Goal: Information Seeking & Learning: Learn about a topic

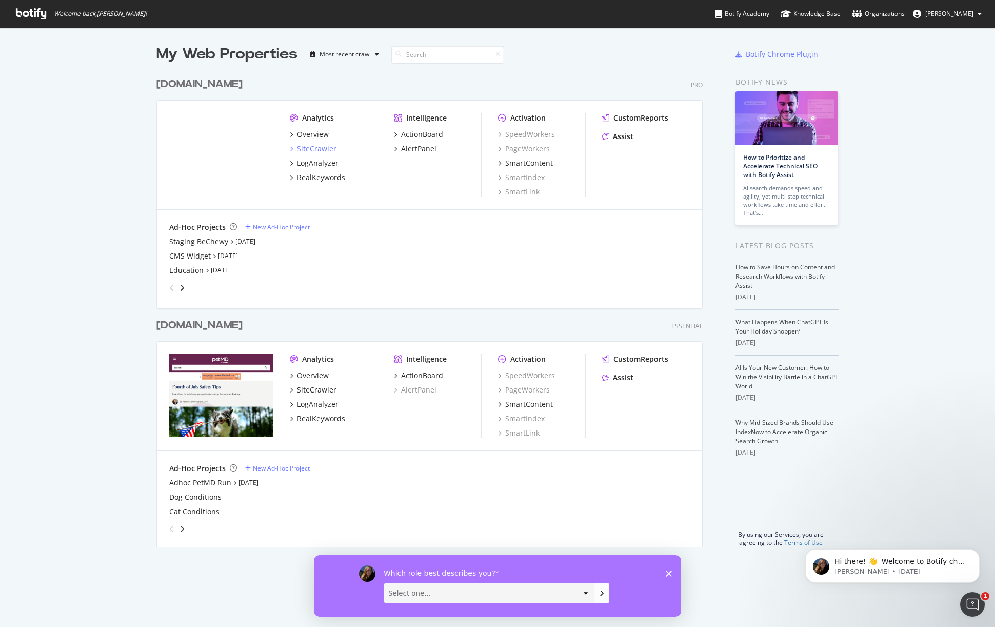
click at [308, 152] on div "SiteCrawler" at bounding box center [317, 149] width 40 height 10
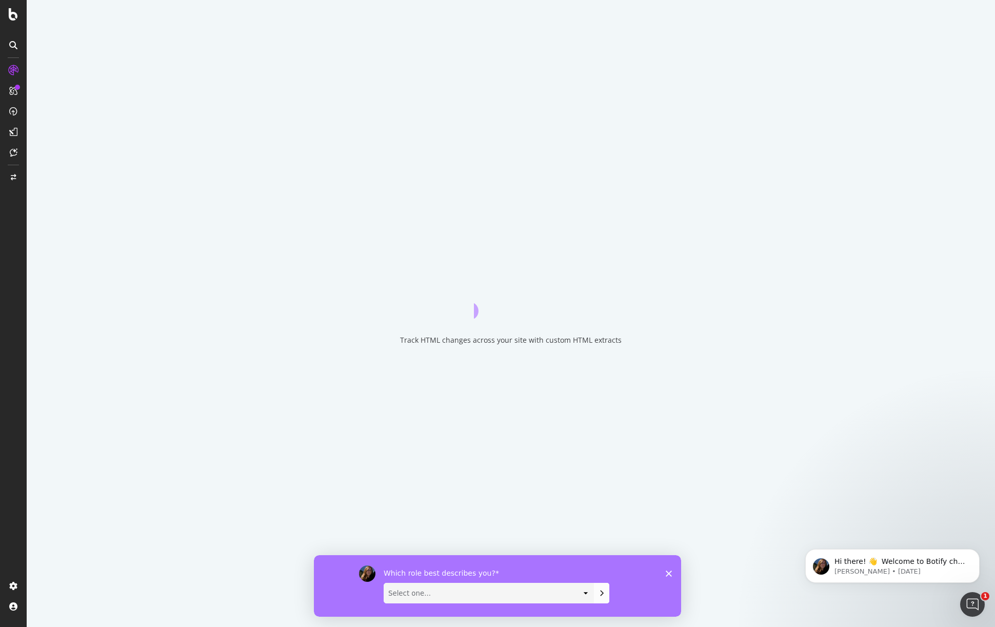
click at [673, 572] on div "Which role best describes you? Select one... Analyst/BI C-level Leadership Cont…" at bounding box center [497, 586] width 367 height 62
click at [669, 572] on icon "Close survey" at bounding box center [669, 573] width 6 height 6
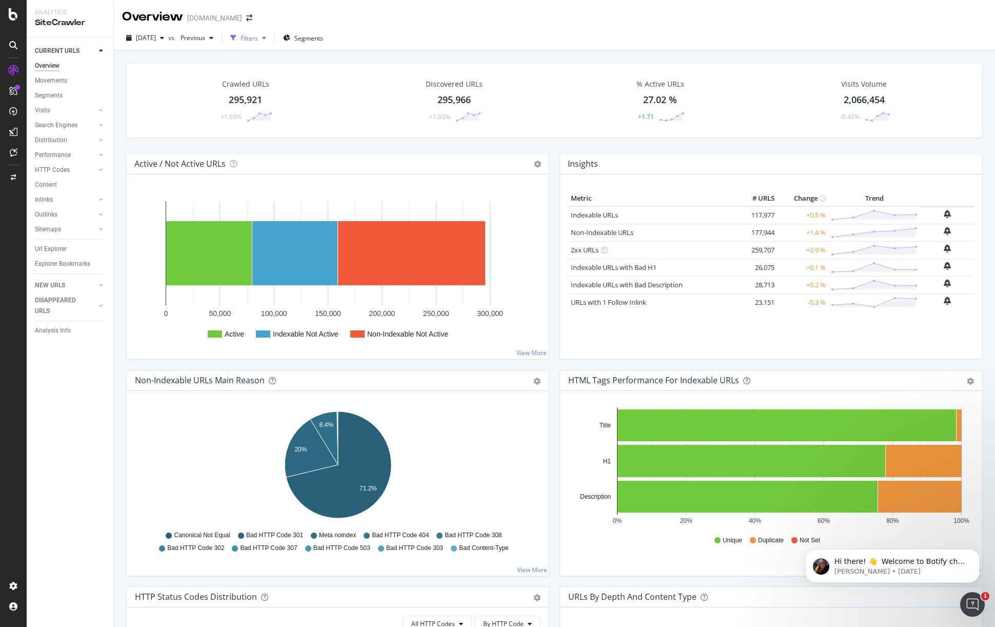
click at [270, 32] on div "Filters" at bounding box center [248, 37] width 44 height 15
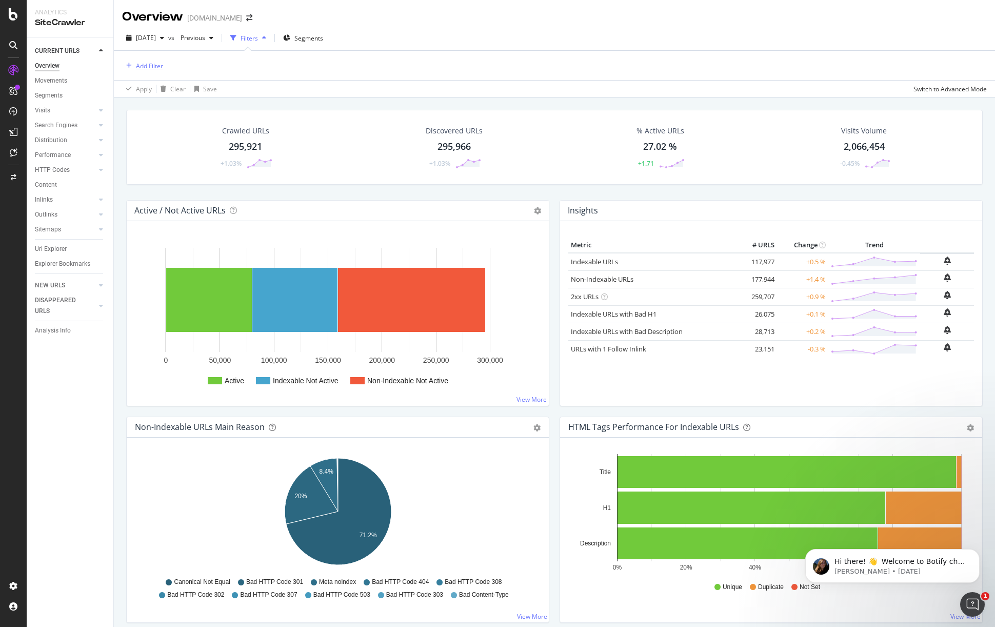
click at [157, 65] on div "Add Filter" at bounding box center [149, 66] width 27 height 9
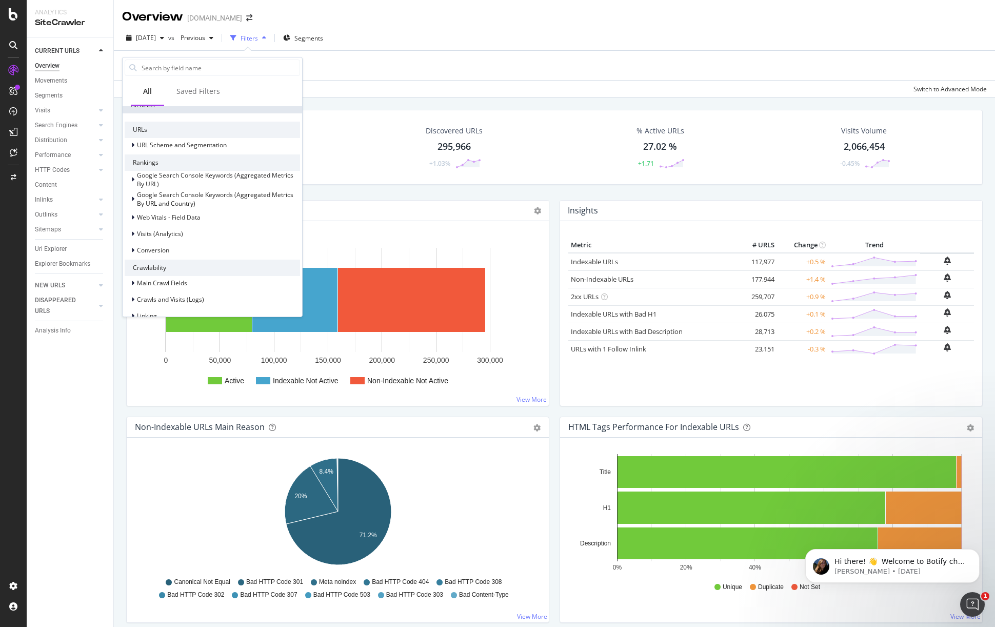
scroll to position [261, 0]
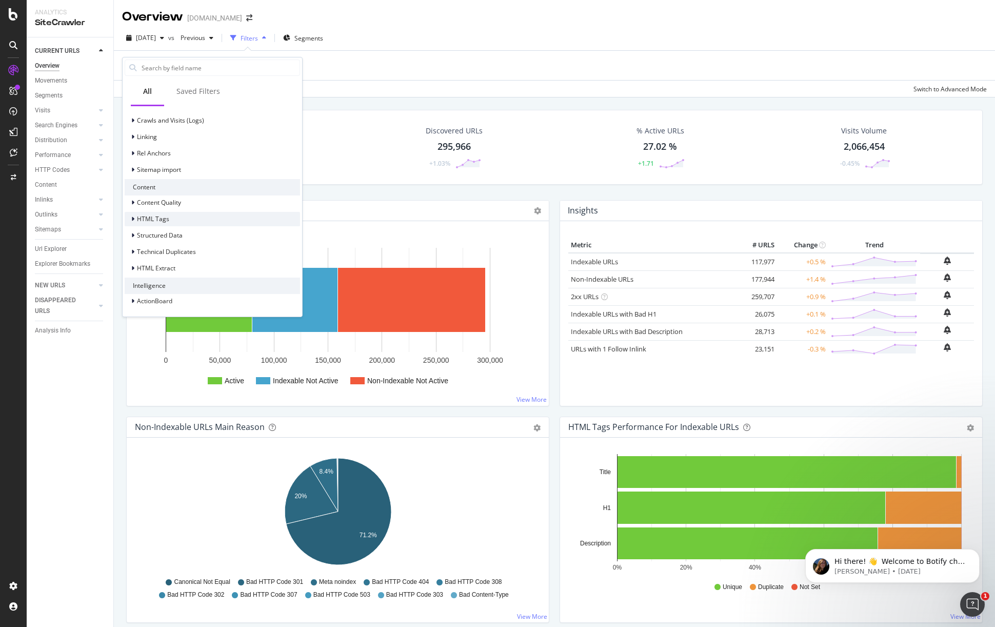
click at [209, 220] on div "HTML Tags" at bounding box center [212, 219] width 175 height 14
click at [209, 219] on div "HTML Tags" at bounding box center [212, 219] width 175 height 14
click at [195, 267] on div "HTML Extract" at bounding box center [212, 268] width 175 height 14
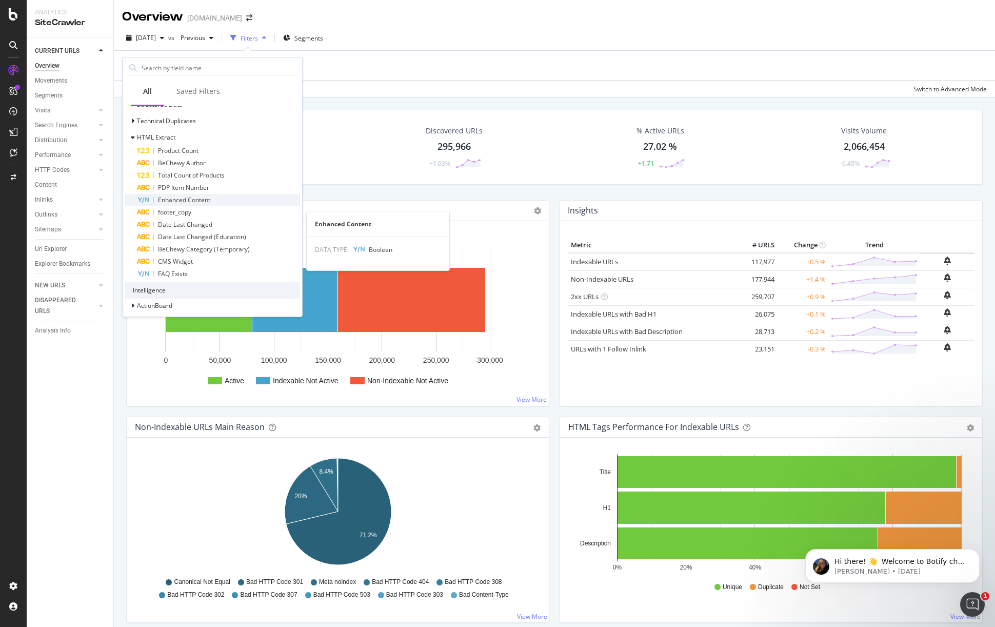
scroll to position [397, 0]
click at [170, 133] on span "HTML Extract" at bounding box center [156, 132] width 38 height 9
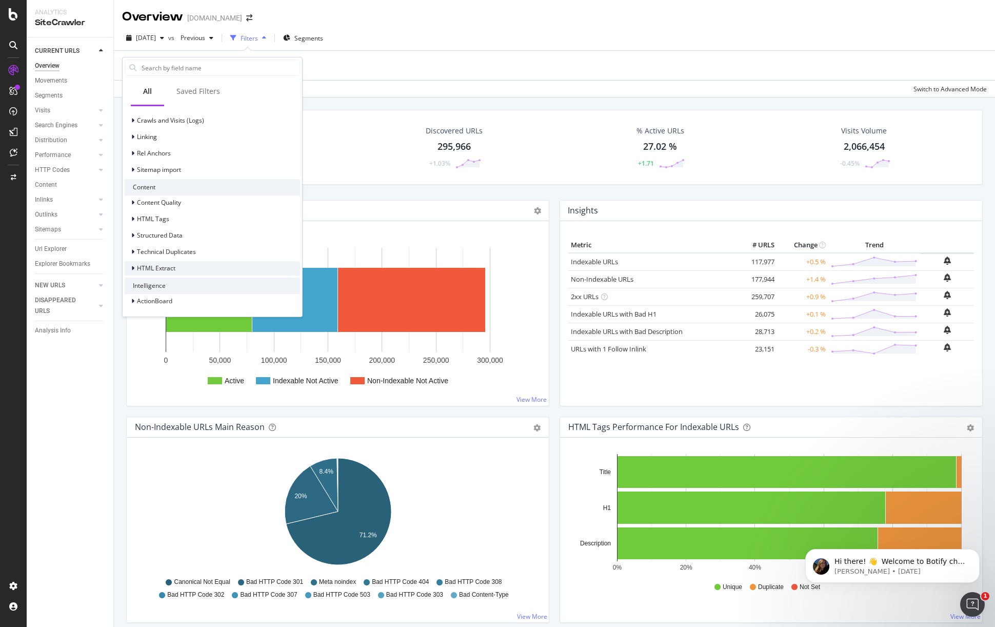
scroll to position [261, 0]
click at [222, 71] on input "text" at bounding box center [220, 67] width 159 height 15
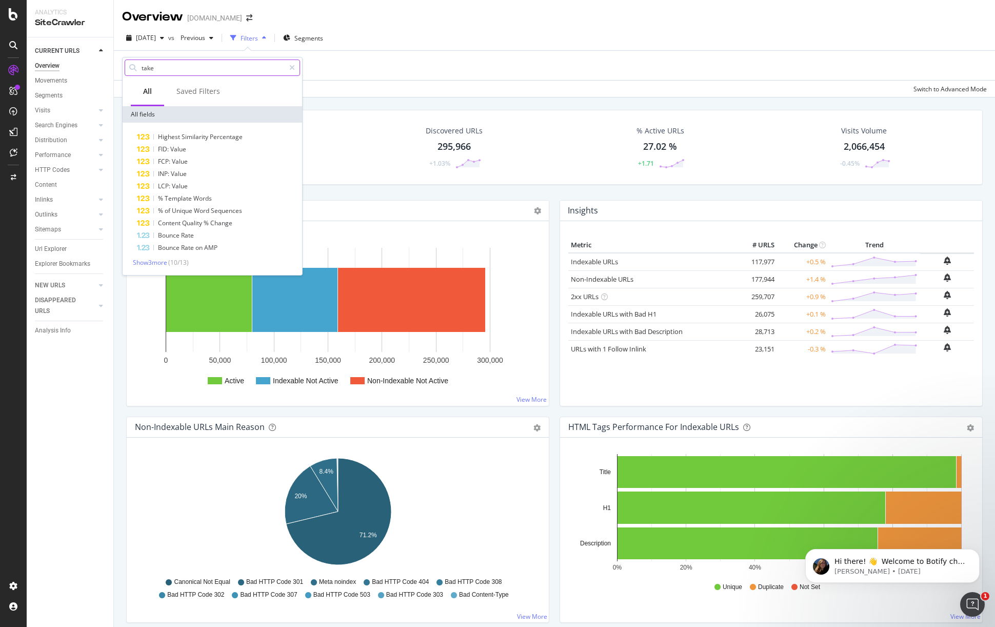
type input "take"
click at [175, 261] on span "( 10 / 13 )" at bounding box center [178, 262] width 21 height 9
click at [155, 260] on span "Show 3 more" at bounding box center [150, 262] width 34 height 9
click at [476, 15] on div "Overview [DOMAIN_NAME]" at bounding box center [554, 13] width 881 height 26
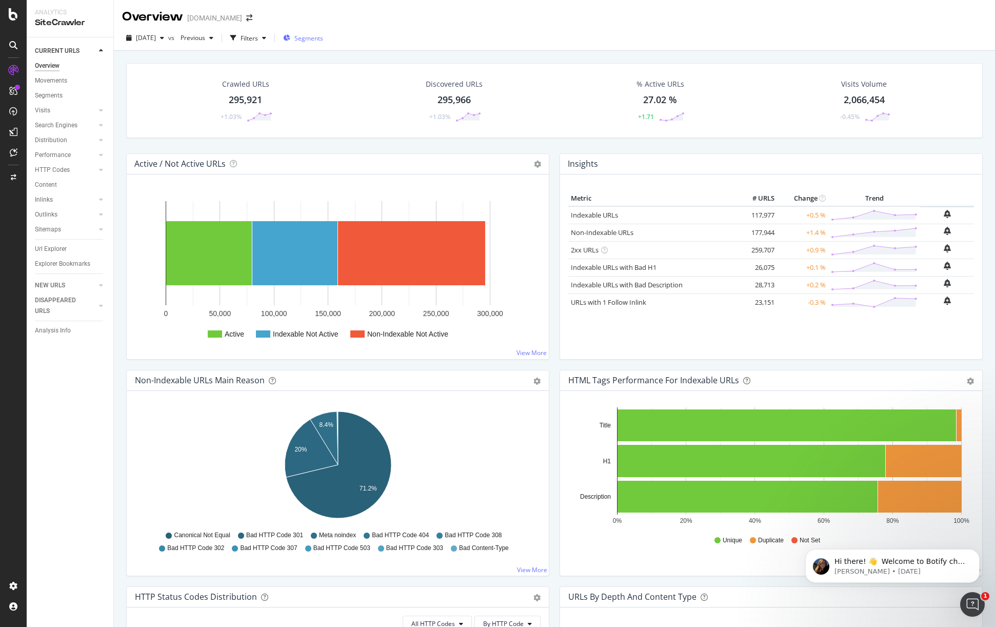
click at [317, 34] on span "Segments" at bounding box center [308, 38] width 29 height 9
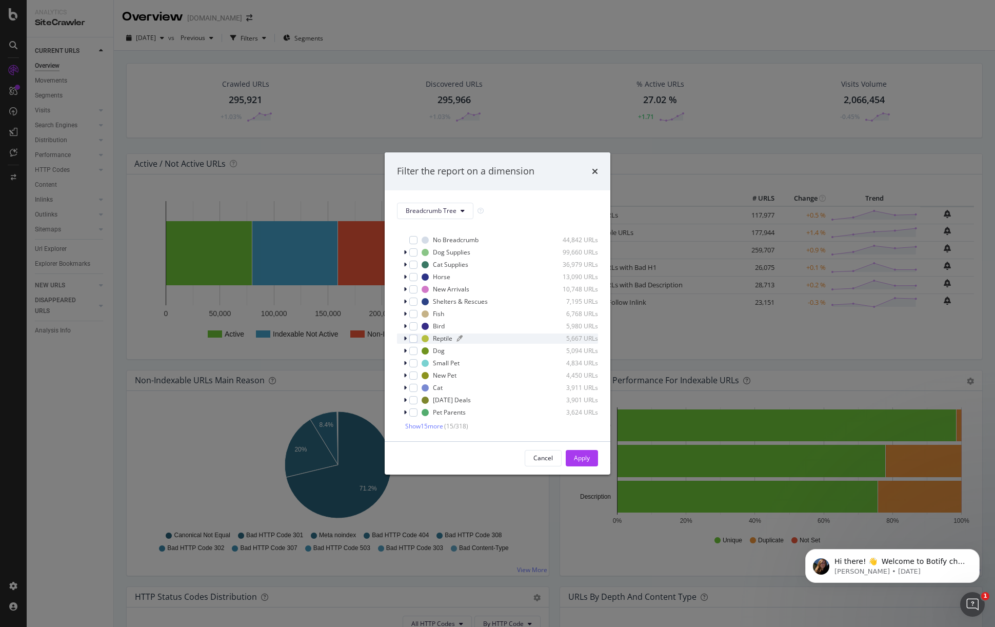
scroll to position [9, 0]
click at [419, 428] on span "Show 15 more" at bounding box center [424, 424] width 38 height 9
click at [448, 206] on span "Breadcrumb Tree" at bounding box center [431, 210] width 51 height 9
click at [538, 191] on div "Breadcrumb Tree Select all data available No Breadcrumb 44,842 URLs Dog Supplie…" at bounding box center [498, 315] width 226 height 251
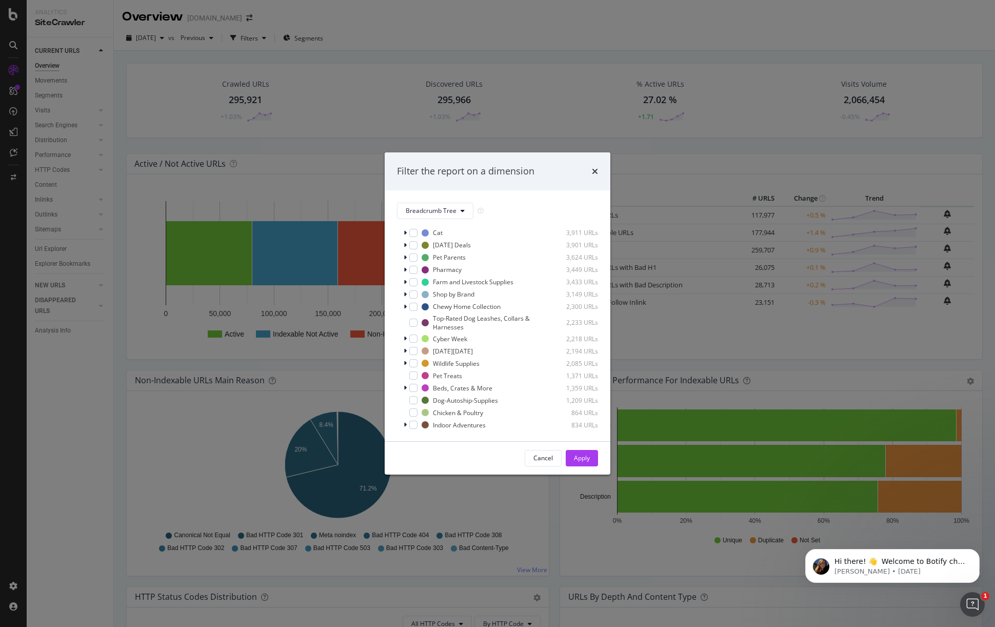
scroll to position [208, 0]
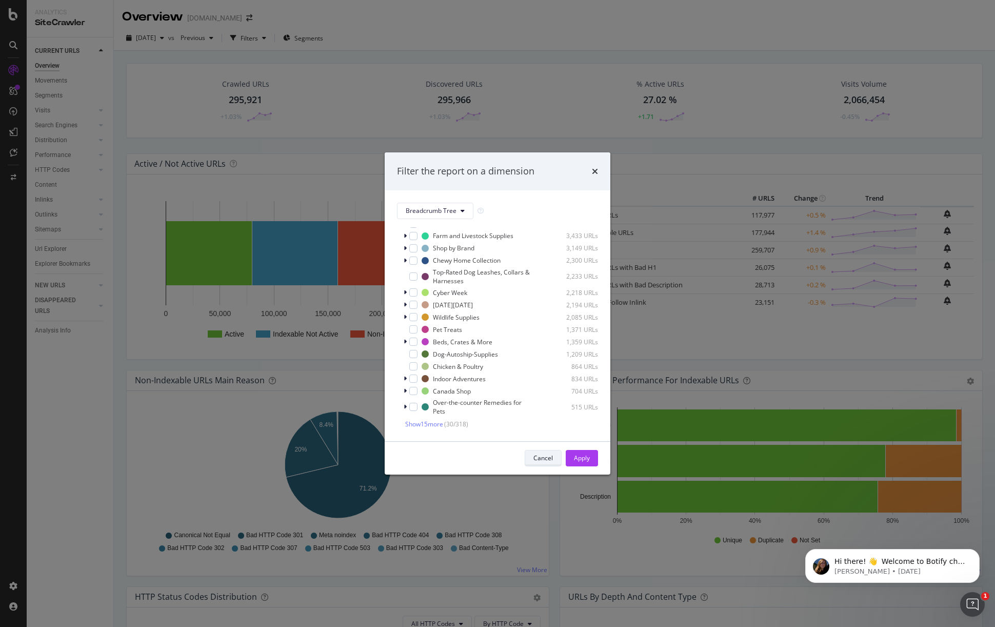
click at [539, 458] on div "Cancel" at bounding box center [543, 457] width 19 height 9
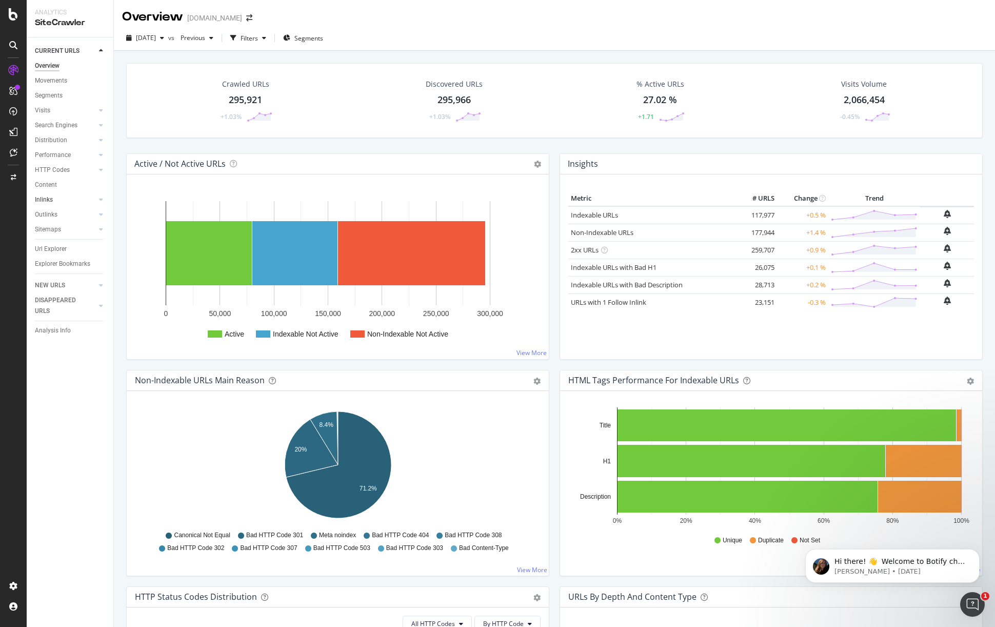
click at [64, 194] on link "Inlinks" at bounding box center [65, 199] width 61 height 11
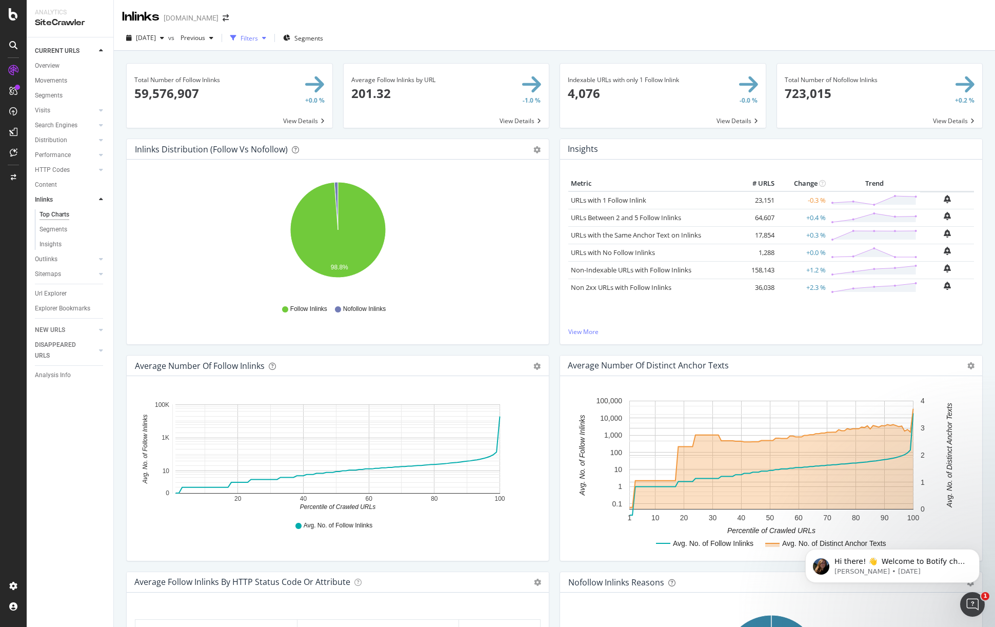
click at [241, 33] on div "button" at bounding box center [233, 38] width 14 height 14
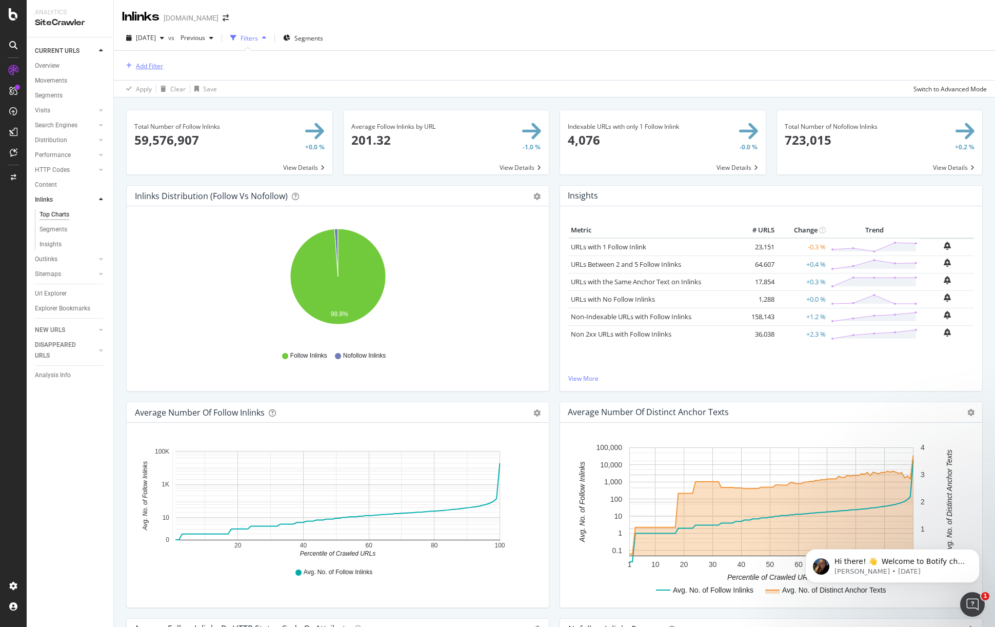
click at [159, 63] on div "Add Filter" at bounding box center [149, 66] width 27 height 9
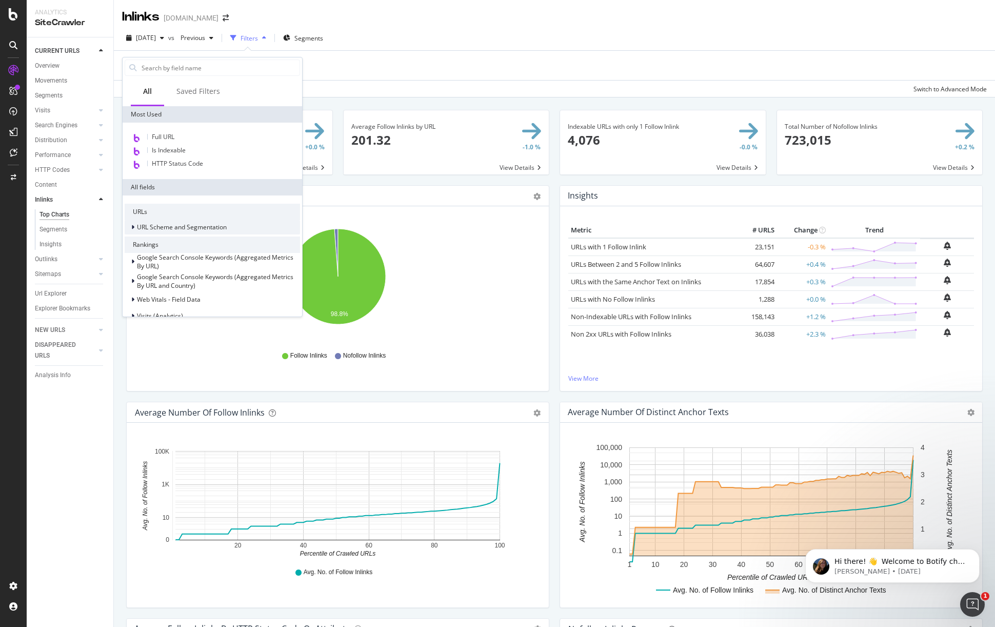
click at [133, 228] on icon at bounding box center [132, 227] width 3 height 6
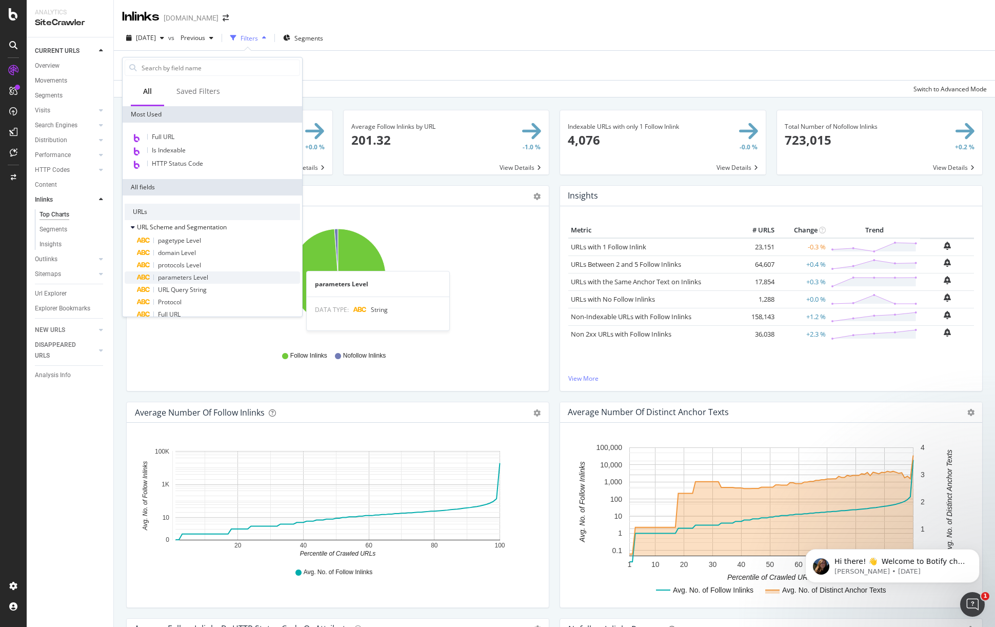
scroll to position [25, 0]
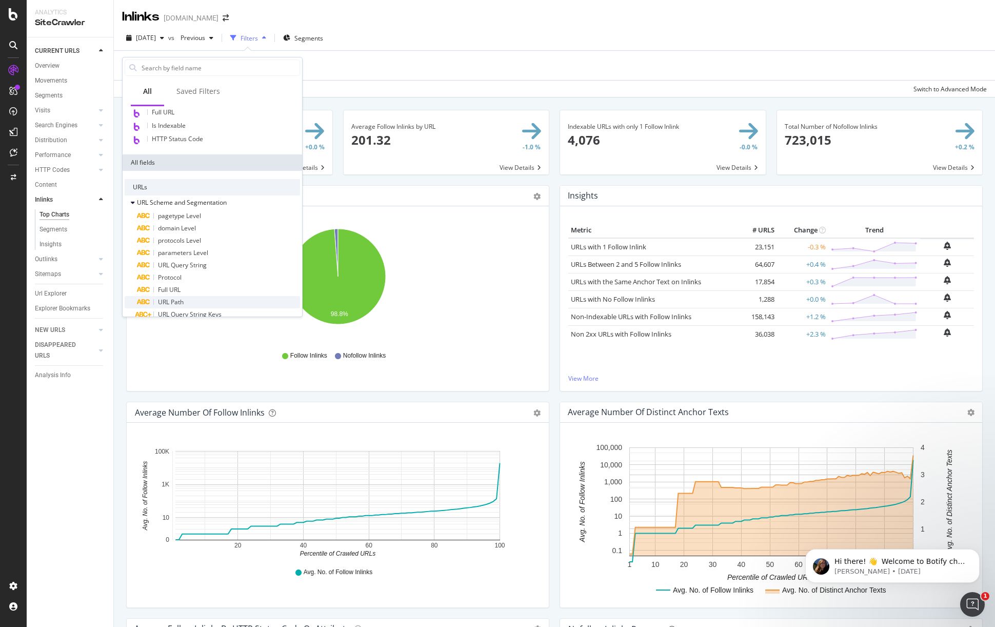
click at [172, 299] on span "URL Path" at bounding box center [171, 302] width 26 height 9
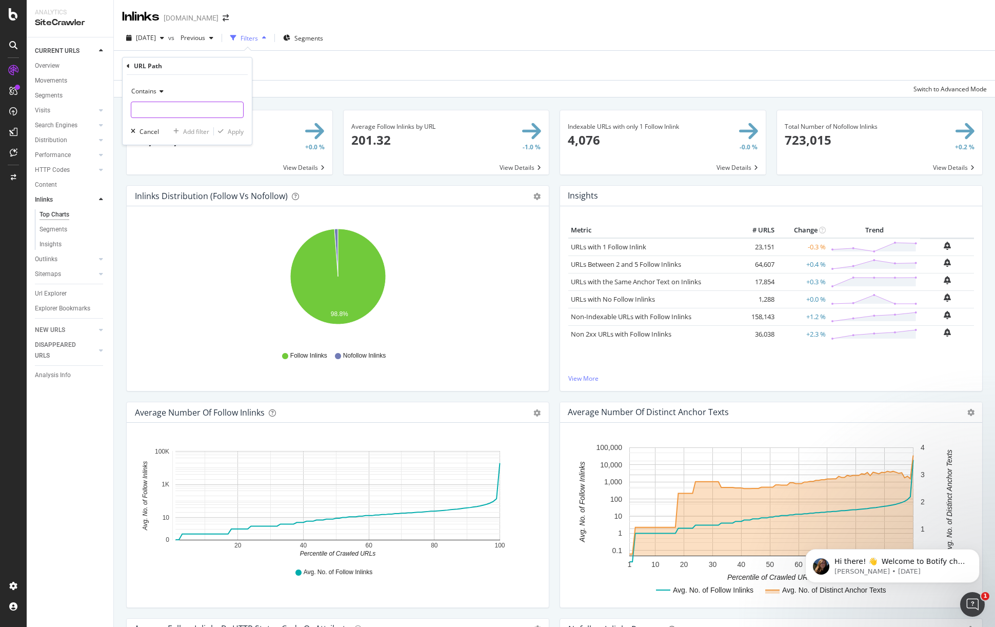
click at [202, 113] on input "text" at bounding box center [187, 110] width 112 height 16
type input "education"
click at [235, 130] on div "Apply" at bounding box center [236, 131] width 16 height 9
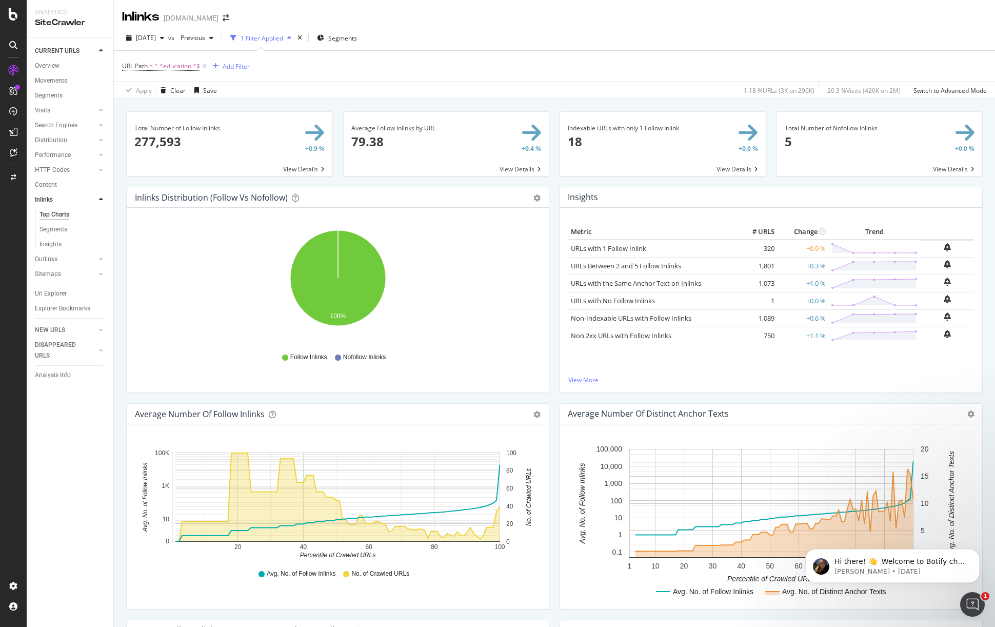
click at [579, 379] on link "View More" at bounding box center [771, 380] width 406 height 9
